Goal: Information Seeking & Learning: Stay updated

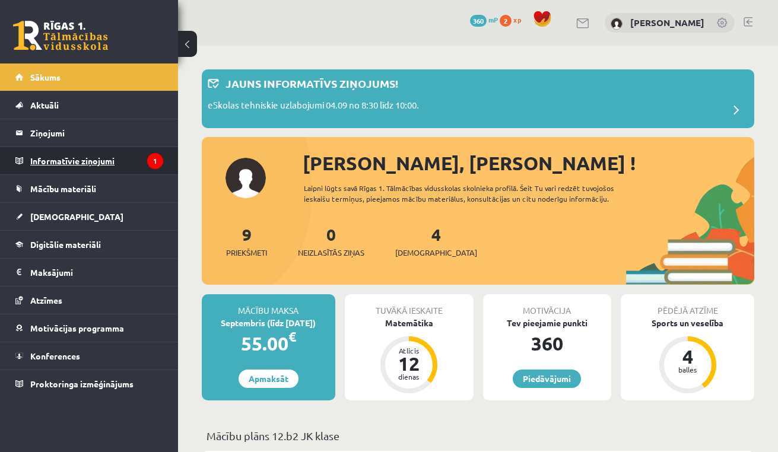
click at [125, 155] on legend "Informatīvie ziņojumi 1" at bounding box center [96, 160] width 133 height 27
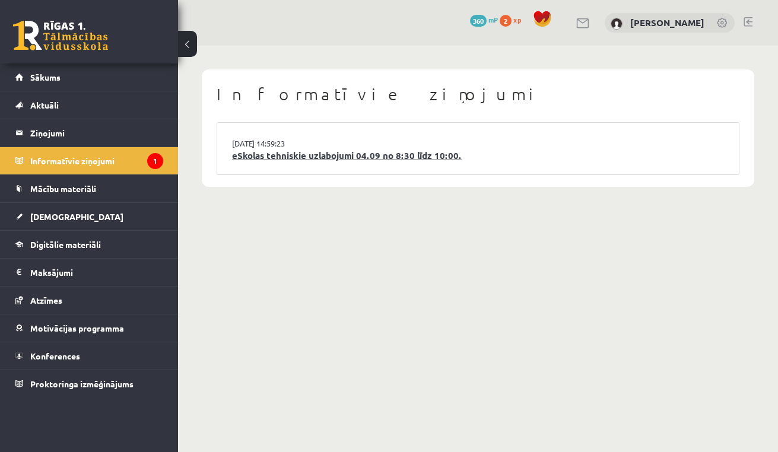
click at [289, 159] on link "eSkolas tehniskie uzlabojumi 04.09 no 8:30 līdz 10:00." at bounding box center [478, 156] width 492 height 14
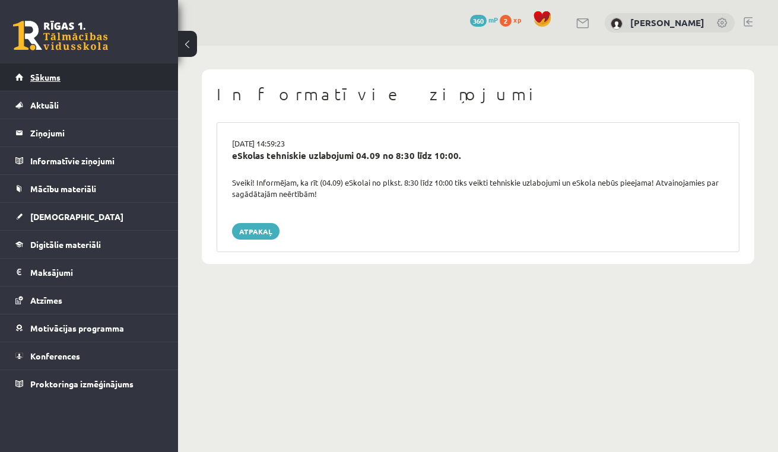
click at [85, 82] on link "Sākums" at bounding box center [89, 76] width 148 height 27
